Goal: Information Seeking & Learning: Compare options

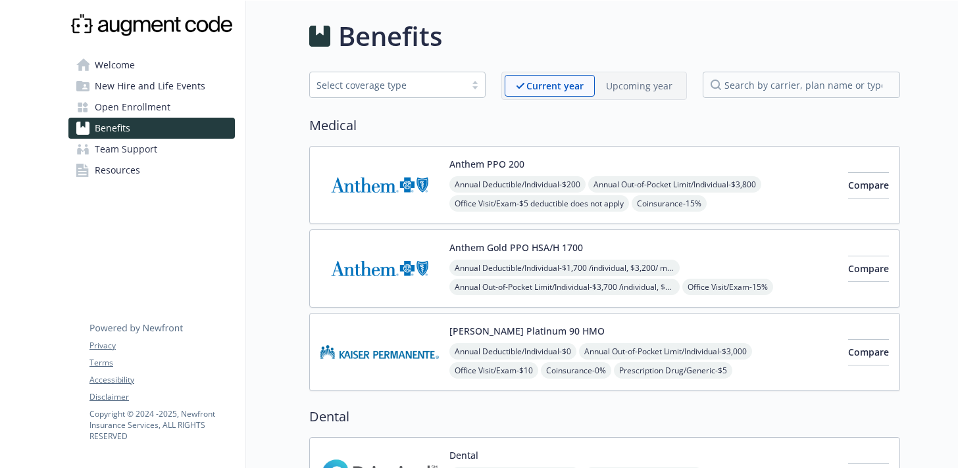
click at [655, 87] on p "Upcoming year" at bounding box center [639, 86] width 66 height 14
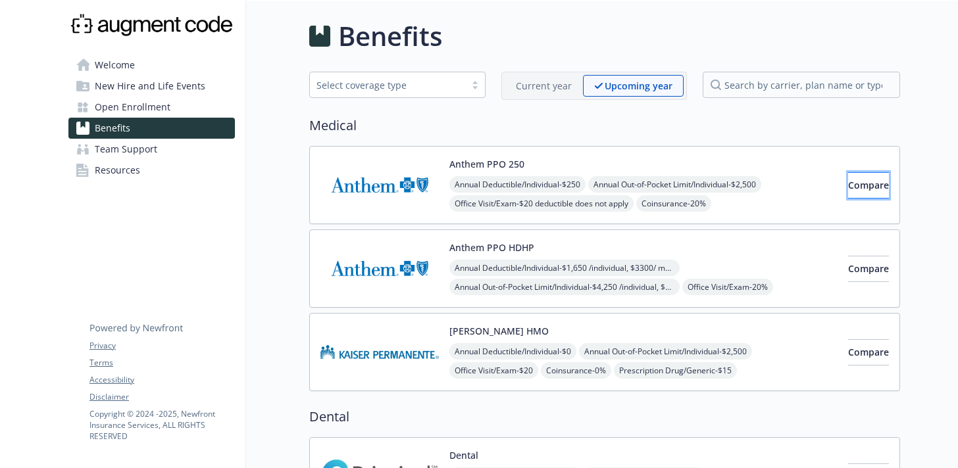
click at [861, 186] on span "Compare" at bounding box center [868, 185] width 41 height 13
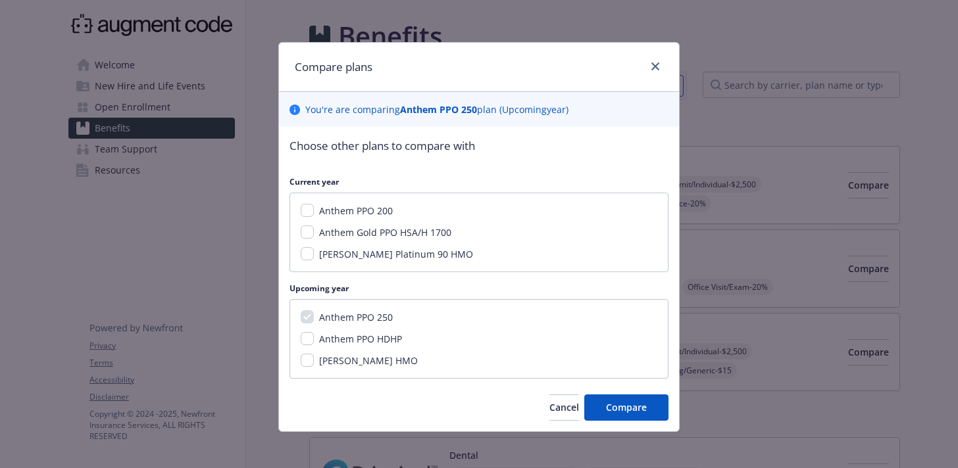
scroll to position [6, 0]
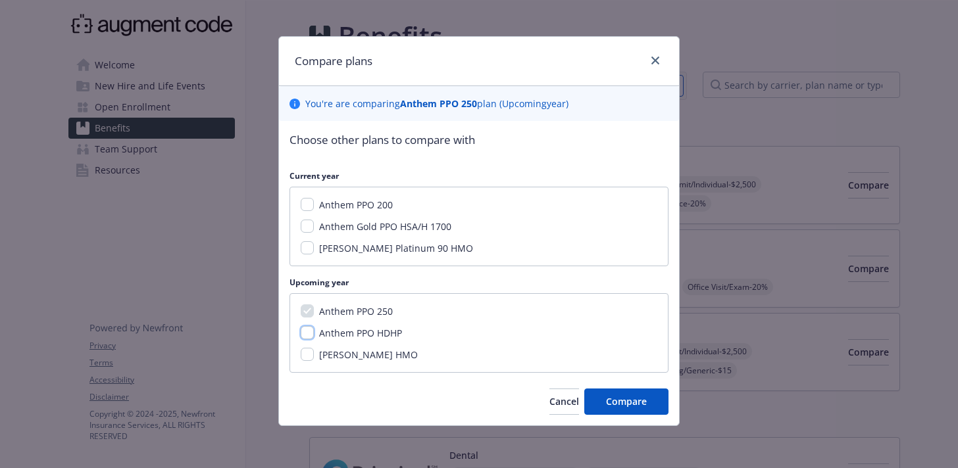
click at [313, 336] on input "Anthem PPO HDHP" at bounding box center [307, 332] width 13 height 13
checkbox input "true"
click at [307, 357] on input "[PERSON_NAME] HMO" at bounding box center [307, 354] width 13 height 13
checkbox input "true"
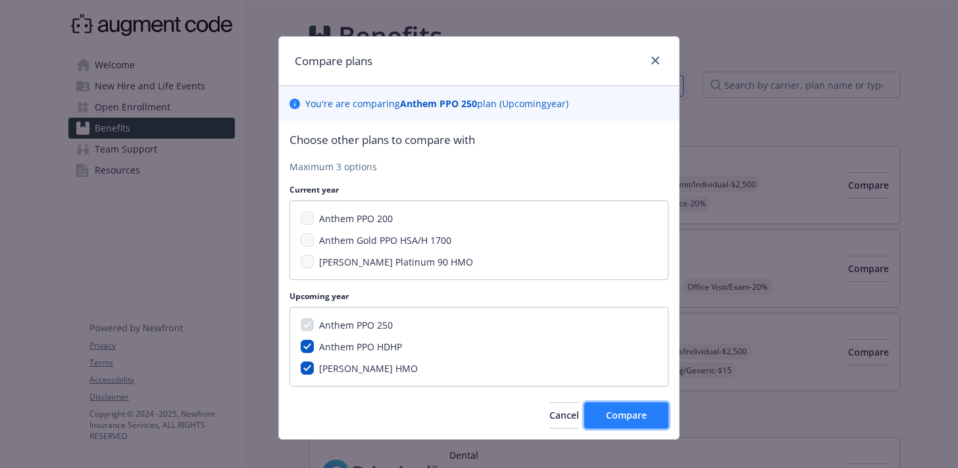
click at [618, 420] on span "Compare" at bounding box center [626, 415] width 41 height 13
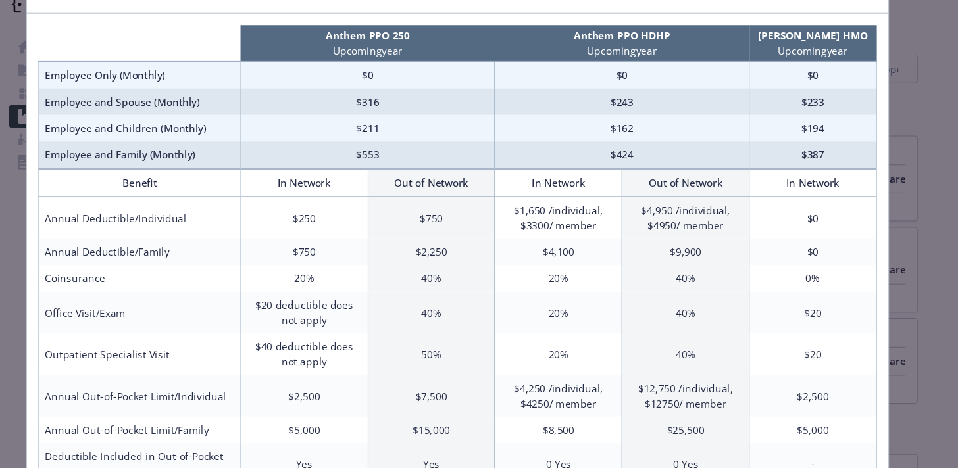
scroll to position [61, 0]
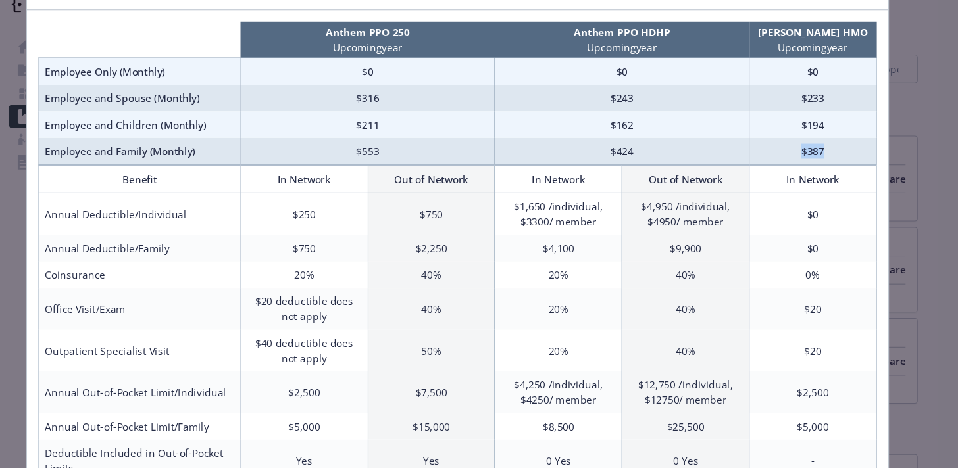
drag, startPoint x: 822, startPoint y: 159, endPoint x: 784, endPoint y: 158, distance: 38.2
click at [784, 158] on td "$387" at bounding box center [804, 160] width 116 height 25
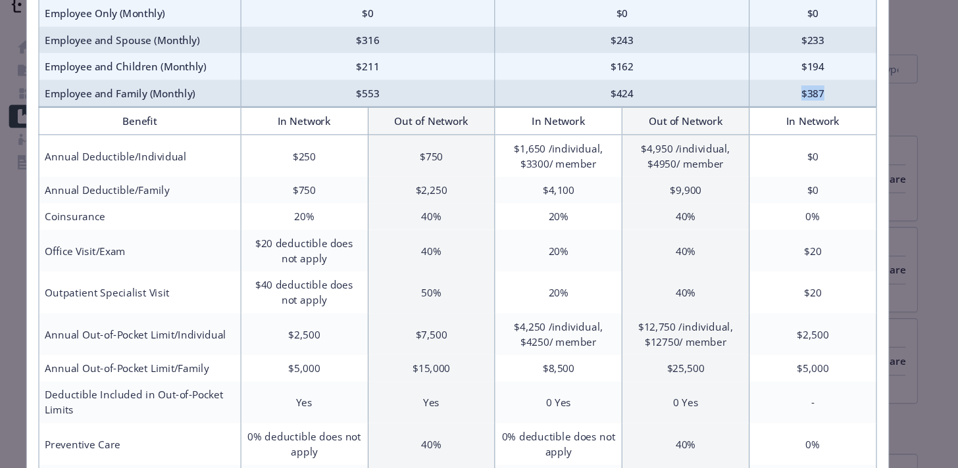
scroll to position [121, 0]
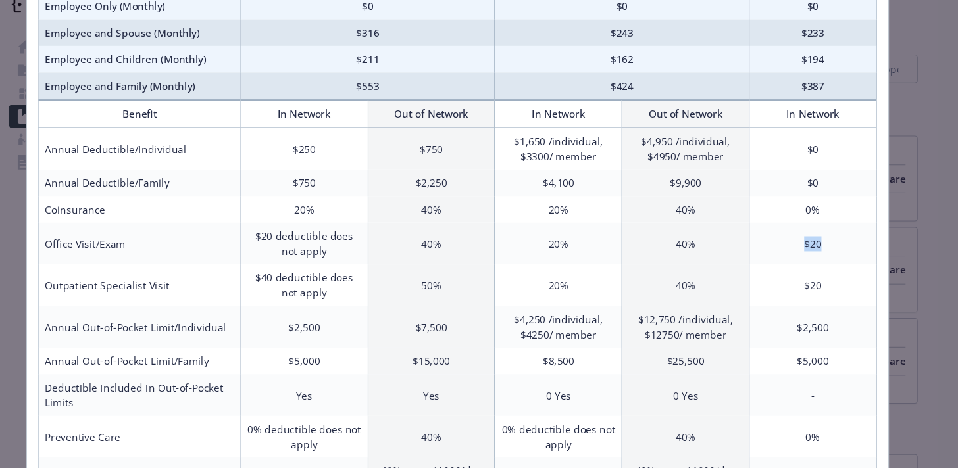
drag, startPoint x: 824, startPoint y: 241, endPoint x: 747, endPoint y: 241, distance: 77.0
click at [747, 241] on td "$20" at bounding box center [804, 245] width 116 height 38
click at [795, 277] on td "$20" at bounding box center [804, 283] width 116 height 38
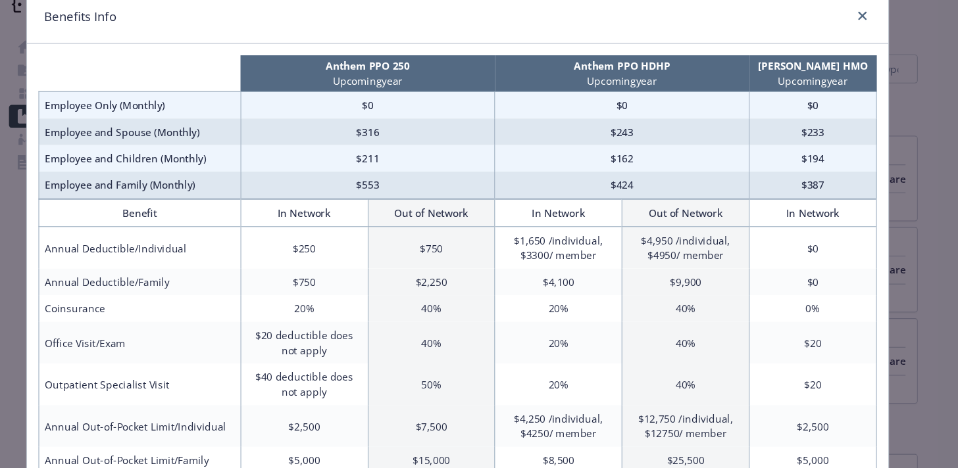
scroll to position [0, 0]
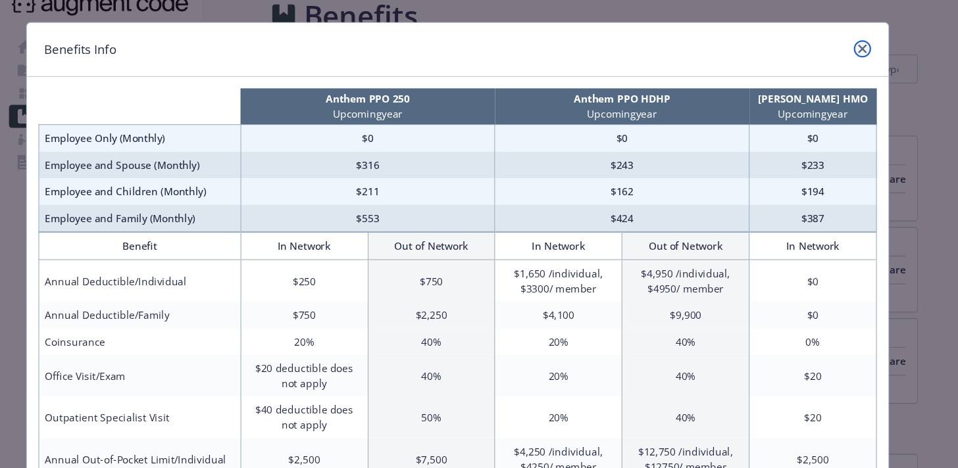
click at [845, 68] on icon "close" at bounding box center [849, 67] width 8 height 8
